Goal: Information Seeking & Learning: Learn about a topic

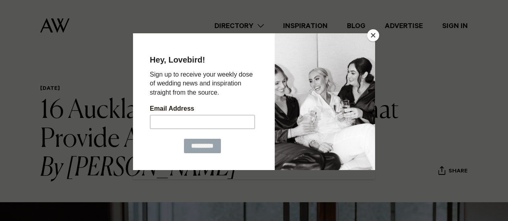
drag, startPoint x: 382, startPoint y: 39, endPoint x: 377, endPoint y: 38, distance: 5.7
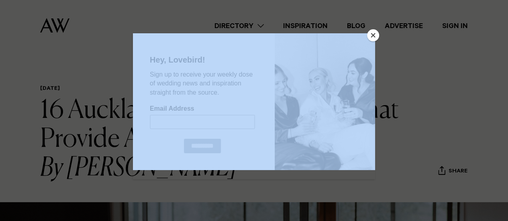
click at [373, 37] on button "Close" at bounding box center [373, 35] width 12 height 12
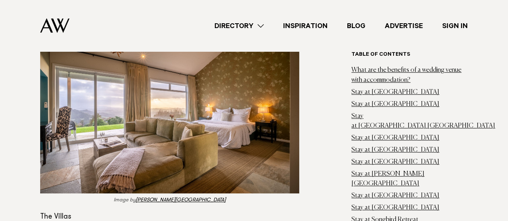
scroll to position [3254, 0]
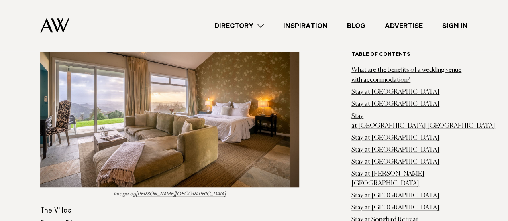
click at [182, 192] on link "Woodhouse Mountain Lodge" at bounding box center [181, 194] width 90 height 5
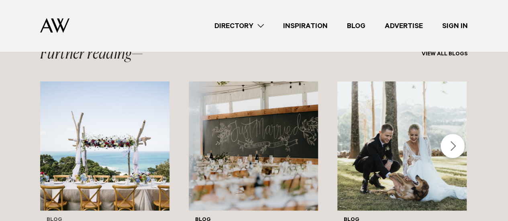
scroll to position [6107, 0]
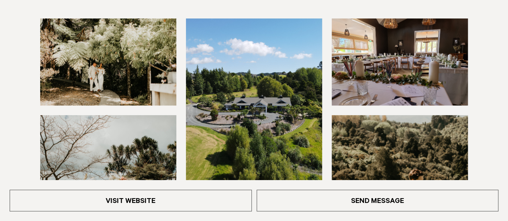
scroll to position [161, 0]
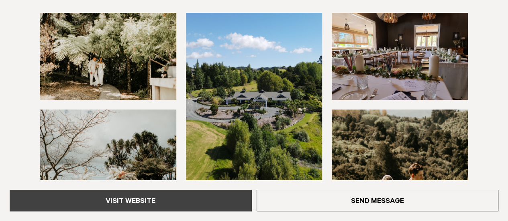
click at [181, 200] on link "Visit Website" at bounding box center [131, 201] width 242 height 22
click at [158, 195] on link "Visit Website" at bounding box center [131, 201] width 242 height 22
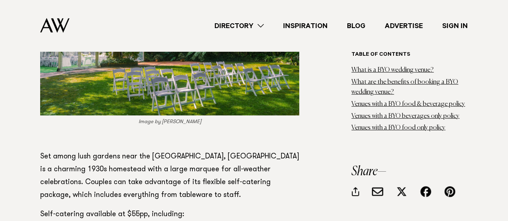
scroll to position [4138, 0]
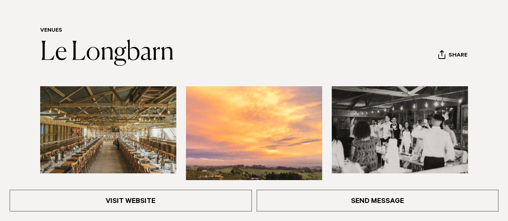
scroll to position [161, 0]
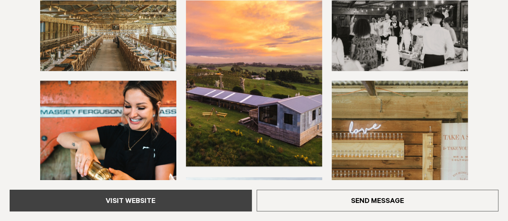
click at [170, 204] on link "Visit Website" at bounding box center [131, 201] width 242 height 22
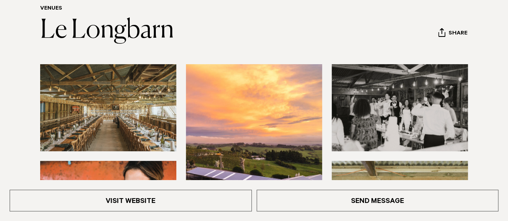
scroll to position [121, 0]
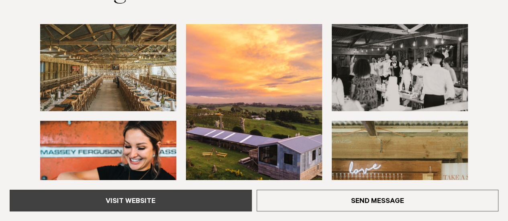
click at [143, 206] on link "Visit Website" at bounding box center [131, 201] width 242 height 22
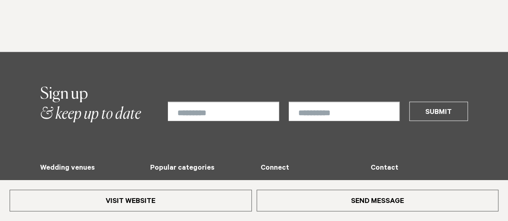
scroll to position [884, 0]
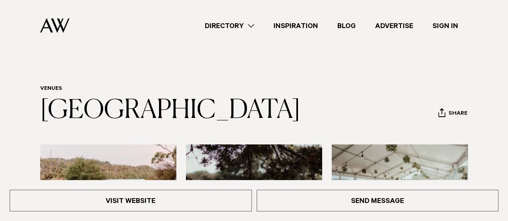
click at [150, 214] on div "Visit Website Send Message" at bounding box center [254, 200] width 508 height 41
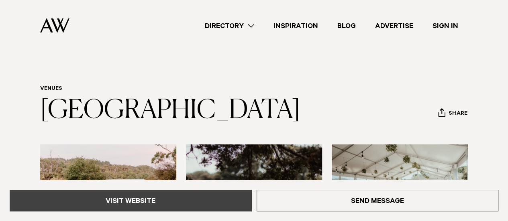
click at [150, 209] on link "Visit Website" at bounding box center [131, 201] width 242 height 22
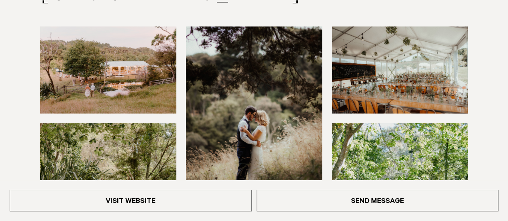
scroll to position [161, 0]
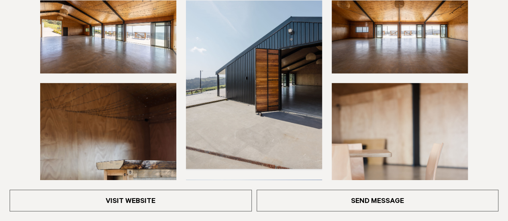
scroll to position [161, 0]
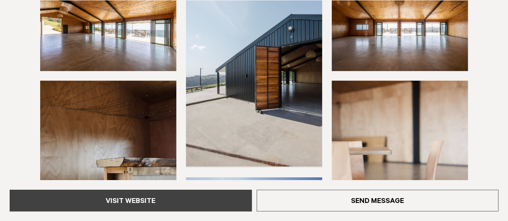
click at [151, 192] on link "Visit Website" at bounding box center [131, 201] width 242 height 22
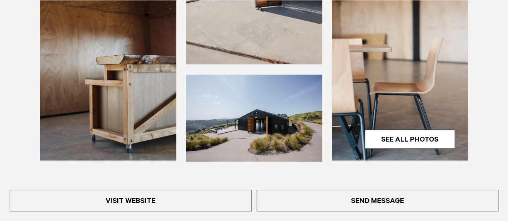
scroll to position [321, 0]
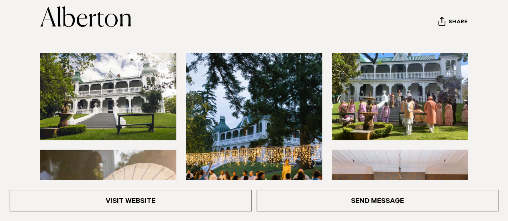
scroll to position [121, 0]
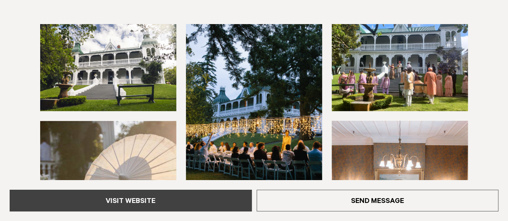
click at [170, 211] on link "Visit Website" at bounding box center [131, 201] width 242 height 22
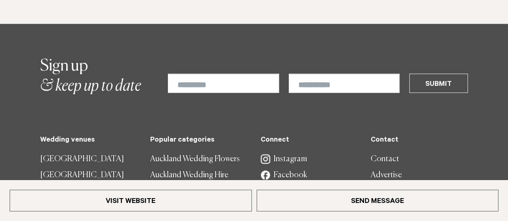
scroll to position [1045, 0]
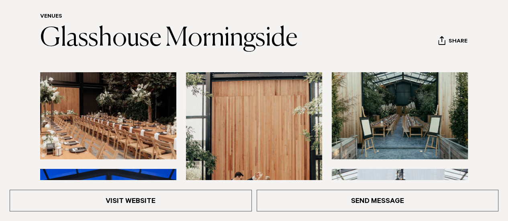
scroll to position [80, 0]
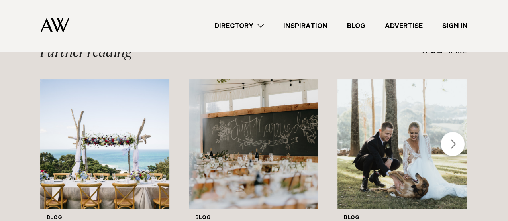
scroll to position [6107, 0]
